Goal: Transaction & Acquisition: Obtain resource

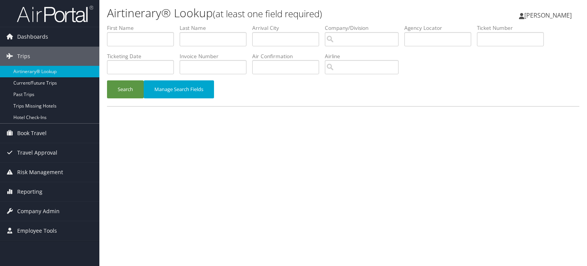
click at [317, 163] on div "Airtinerary® Lookup (at least one field required) Hemant Sharma Hemant Sharma M…" at bounding box center [343, 133] width 488 height 266
click at [453, 38] on input "text" at bounding box center [438, 39] width 67 height 14
paste input "D18X17"
type input "D18X17"
click at [119, 92] on button "Search" at bounding box center [125, 89] width 37 height 18
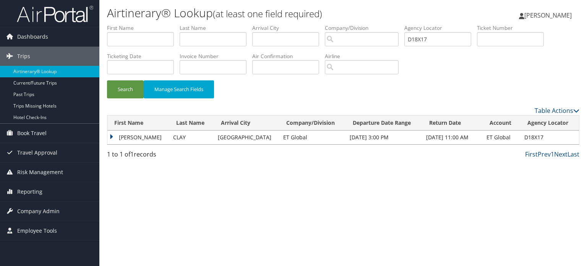
click at [108, 137] on td "BROOKS CRISWELL" at bounding box center [138, 137] width 62 height 14
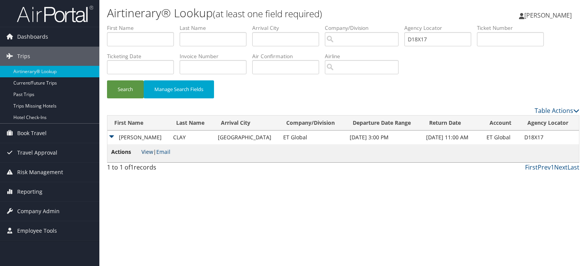
click at [148, 149] on link "View" at bounding box center [147, 151] width 12 height 7
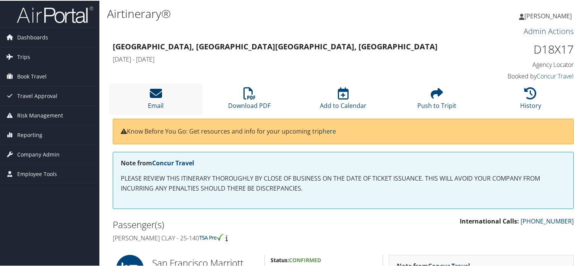
click at [153, 99] on icon at bounding box center [156, 92] width 12 height 12
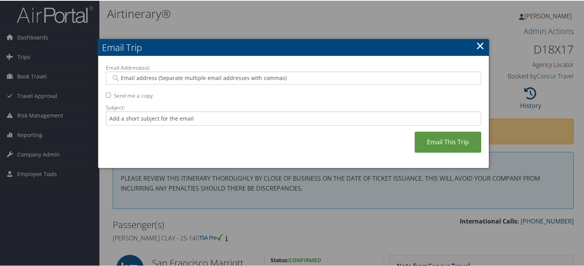
click at [233, 76] on input "Email Address(es):" at bounding box center [294, 77] width 366 height 8
paste input "[PERSON_NAME][EMAIL_ADDRESS][DOMAIN_NAME]"
type input "[PERSON_NAME][EMAIL_ADDRESS][DOMAIN_NAME]"
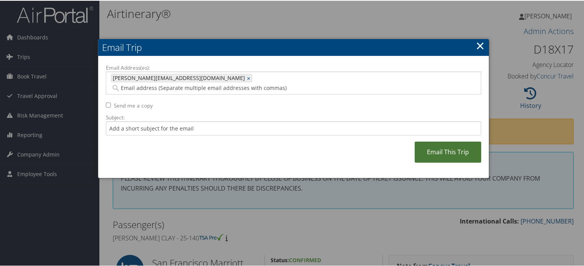
click at [441, 141] on link "Email This Trip" at bounding box center [448, 151] width 67 height 21
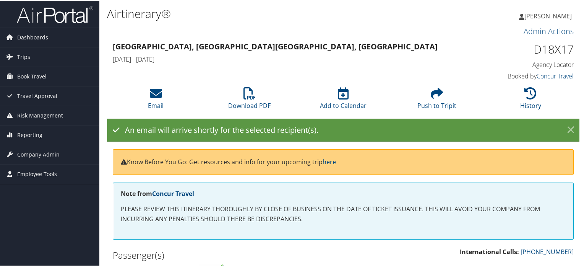
click at [569, 127] on link "×" at bounding box center [570, 129] width 13 height 15
